Goal: Task Accomplishment & Management: Use online tool/utility

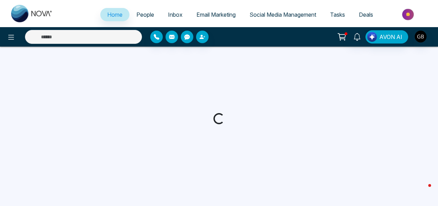
select select "*"
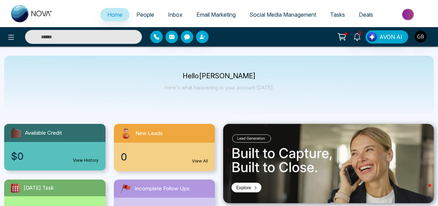
click at [202, 16] on span "Email Marketing" at bounding box center [216, 14] width 39 height 7
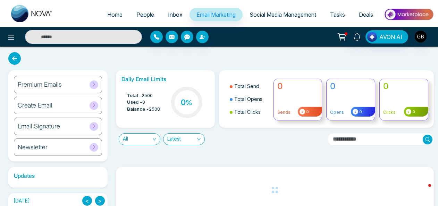
click at [82, 81] on div "Premium Emails" at bounding box center [58, 84] width 88 height 17
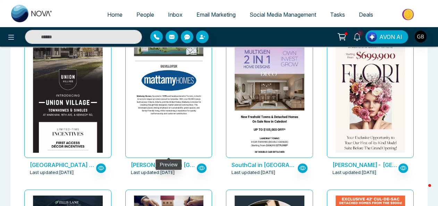
scroll to position [247, 0]
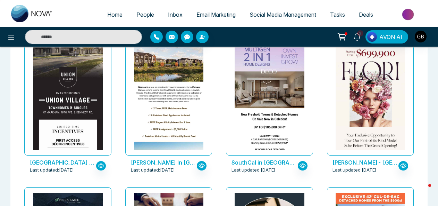
click at [148, 162] on p "[PERSON_NAME] In [GEOGRAPHIC_DATA] by [PERSON_NAME] Homes" at bounding box center [164, 162] width 66 height 8
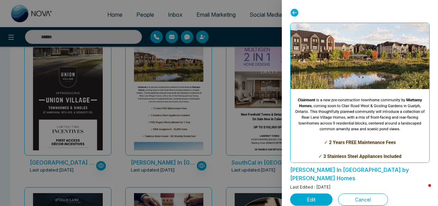
scroll to position [87, 0]
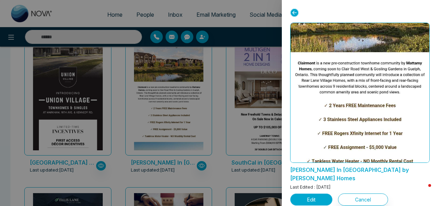
click at [316, 193] on button "Edit" at bounding box center [311, 199] width 42 height 12
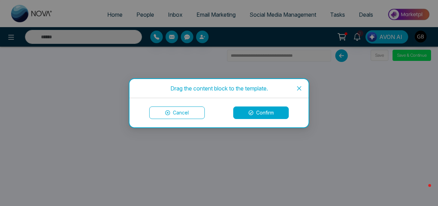
click at [244, 116] on button "Confirm" at bounding box center [261, 112] width 56 height 12
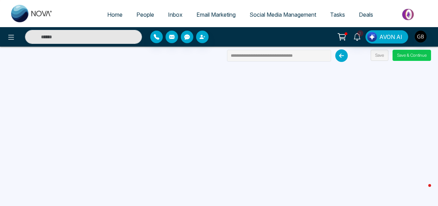
click at [413, 56] on button "Save & Continue" at bounding box center [412, 55] width 39 height 11
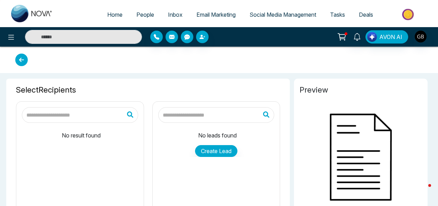
type input "**********"
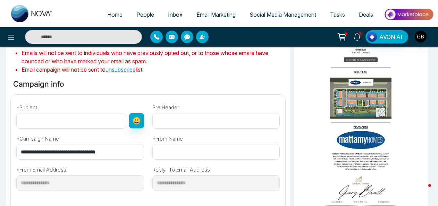
scroll to position [190, 0]
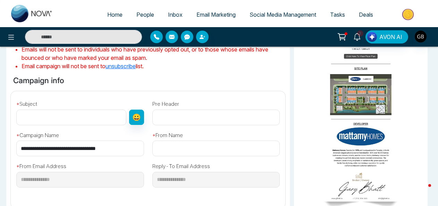
click at [71, 119] on input "text" at bounding box center [71, 117] width 110 height 16
type input "*"
click at [85, 118] on input "**********" at bounding box center [71, 117] width 110 height 16
type input "**********"
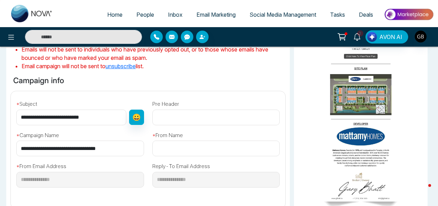
click at [164, 149] on input "text" at bounding box center [216, 148] width 128 height 16
click at [162, 151] on input "**********" at bounding box center [216, 148] width 128 height 16
click at [187, 148] on input "**********" at bounding box center [216, 148] width 128 height 16
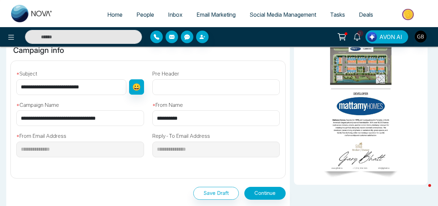
scroll to position [219, 0]
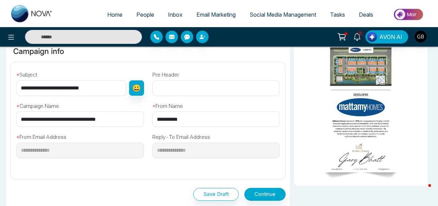
type input "**********"
click at [186, 84] on input "text" at bounding box center [216, 88] width 128 height 16
click at [143, 119] on input "**********" at bounding box center [80, 119] width 128 height 16
click at [256, 191] on button "Continue" at bounding box center [264, 193] width 41 height 13
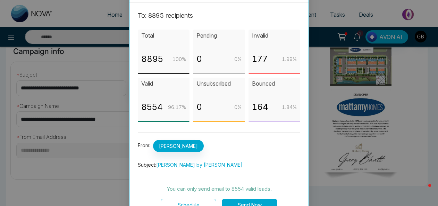
scroll to position [31, 0]
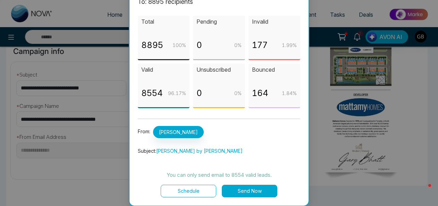
click at [248, 190] on button "Send Now" at bounding box center [250, 190] width 56 height 12
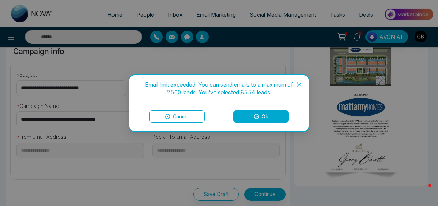
click at [250, 116] on button "Ok" at bounding box center [261, 116] width 56 height 12
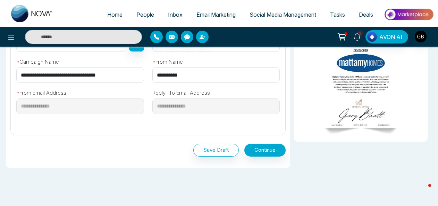
scroll to position [285, 0]
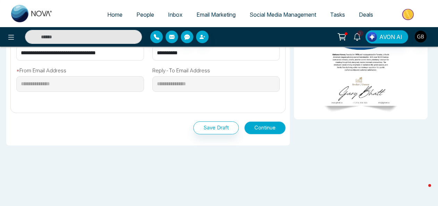
click at [278, 129] on button "Continue" at bounding box center [264, 127] width 41 height 13
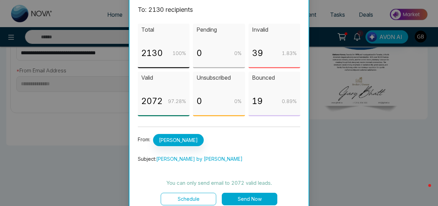
scroll to position [31, 0]
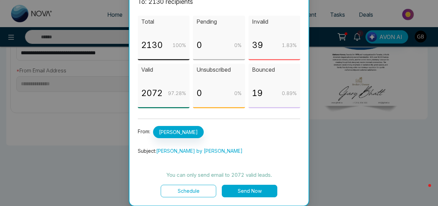
click at [251, 192] on button "Send Now" at bounding box center [250, 190] width 56 height 12
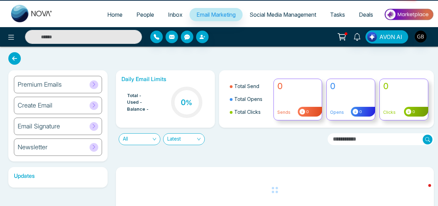
click at [218, 136] on div "All Latest" at bounding box center [219, 135] width 215 height 17
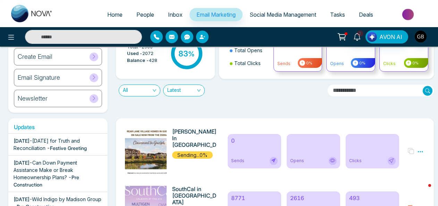
scroll to position [46, 0]
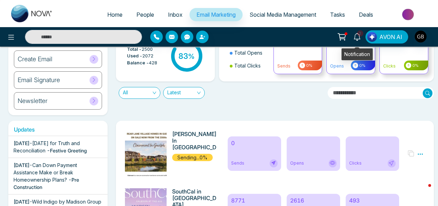
click at [358, 35] on span "2" at bounding box center [360, 33] width 6 height 6
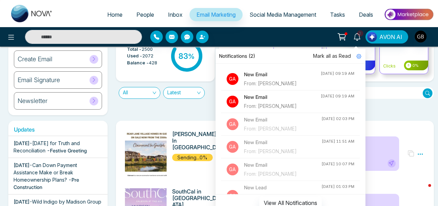
click at [273, 83] on div "From: [PERSON_NAME]" at bounding box center [282, 84] width 77 height 8
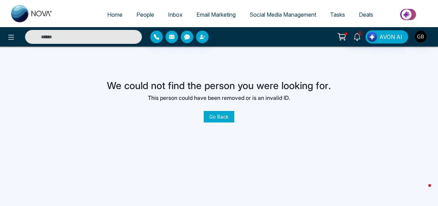
click at [229, 117] on link "Go Back" at bounding box center [219, 116] width 31 height 11
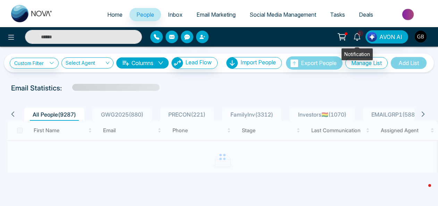
click at [359, 36] on icon at bounding box center [357, 37] width 8 height 8
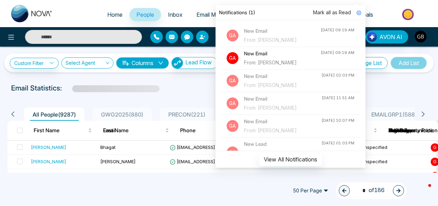
click at [269, 60] on div "From: [PERSON_NAME]" at bounding box center [282, 63] width 77 height 8
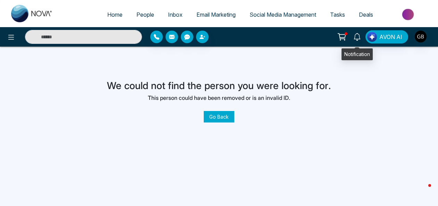
click at [357, 36] on icon at bounding box center [357, 37] width 8 height 8
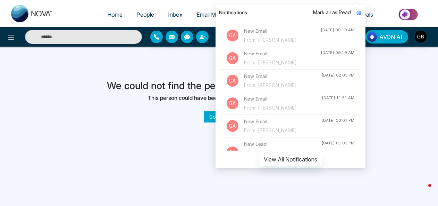
click at [302, 11] on div "Notifications" at bounding box center [291, 12] width 150 height 15
click at [323, 30] on div "[DATE] 09:19 AM" at bounding box center [338, 30] width 34 height 6
click at [170, 164] on div "Home People Inbox Email Marketing Social Media Management Tasks Deals Notificat…" at bounding box center [219, 103] width 438 height 206
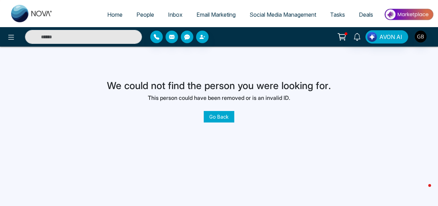
click at [220, 116] on link "Go Back" at bounding box center [219, 116] width 31 height 11
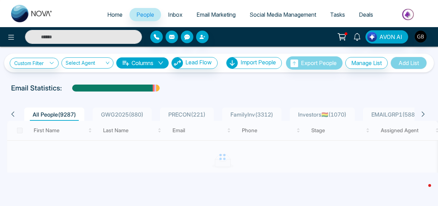
click at [346, 37] on icon at bounding box center [342, 37] width 10 height 10
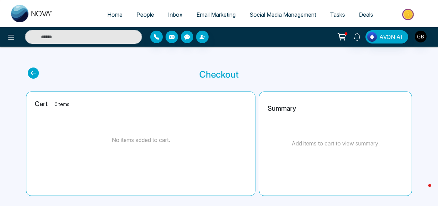
click at [149, 16] on span "People" at bounding box center [145, 14] width 18 height 7
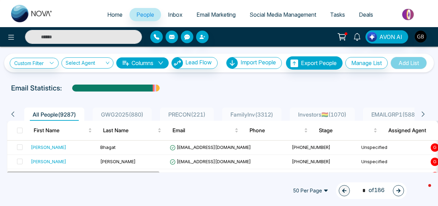
click at [138, 16] on span "People" at bounding box center [145, 14] width 18 height 7
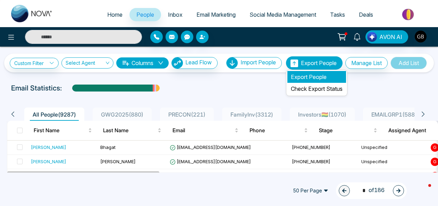
click at [312, 77] on li "Export People" at bounding box center [316, 77] width 59 height 12
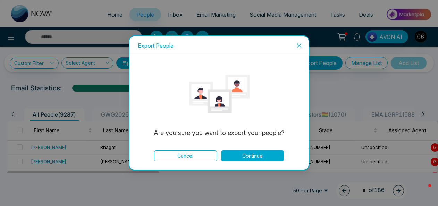
click at [251, 156] on button "Continue" at bounding box center [252, 155] width 63 height 11
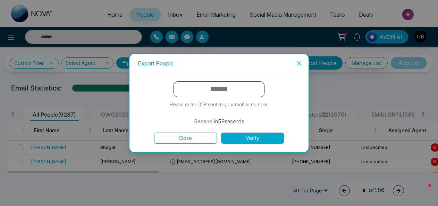
click at [227, 93] on input "text" at bounding box center [219, 89] width 91 height 16
type input "******"
click at [253, 140] on button "Verify" at bounding box center [252, 137] width 63 height 11
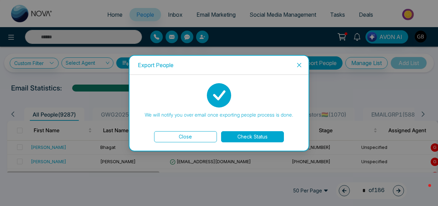
click at [253, 139] on button "Check Status" at bounding box center [252, 136] width 63 height 11
